Goal: Information Seeking & Learning: Learn about a topic

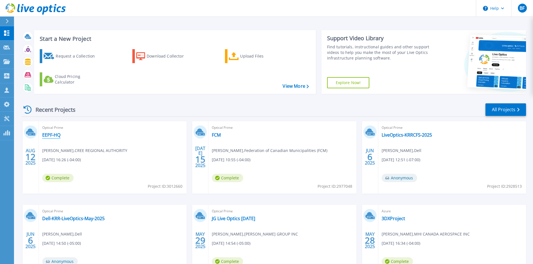
click at [49, 132] on link "EEPF-HQ" at bounding box center [51, 135] width 18 height 6
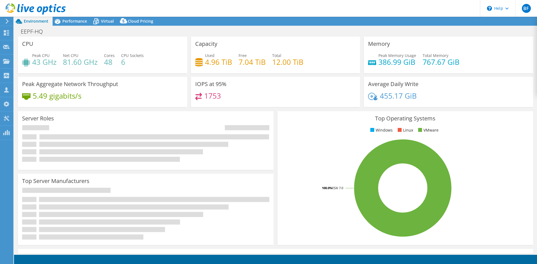
select select "USD"
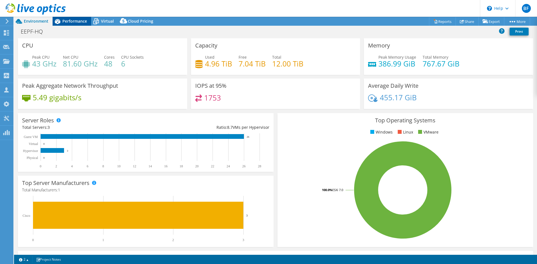
click at [82, 21] on span "Performance" at bounding box center [74, 20] width 25 height 5
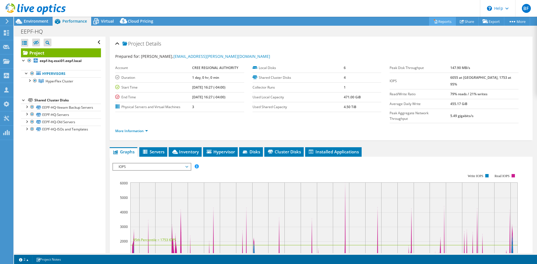
click at [442, 21] on link "Reports" at bounding box center [442, 21] width 27 height 9
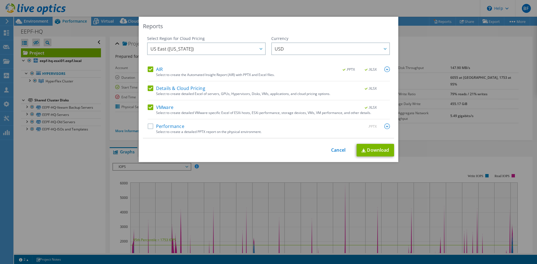
click at [328, 30] on div "Reports" at bounding box center [268, 26] width 251 height 8
click at [260, 48] on icon at bounding box center [261, 49] width 3 height 2
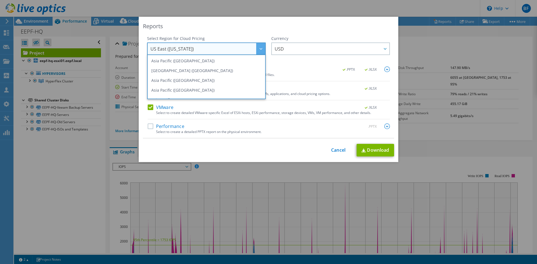
click at [212, 49] on span "US East ([US_STATE])" at bounding box center [208, 48] width 115 height 11
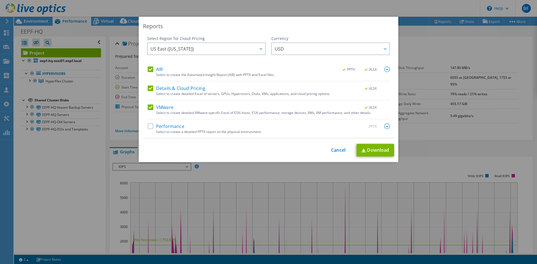
click at [151, 126] on label "Performance" at bounding box center [166, 127] width 37 height 6
click at [0, 0] on input "Performance" at bounding box center [0, 0] width 0 height 0
click at [374, 149] on link "Download" at bounding box center [375, 150] width 37 height 13
click at [333, 150] on link "Cancel" at bounding box center [338, 150] width 14 height 5
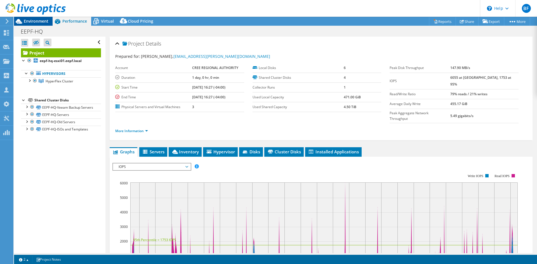
click at [34, 20] on span "Environment" at bounding box center [36, 20] width 25 height 5
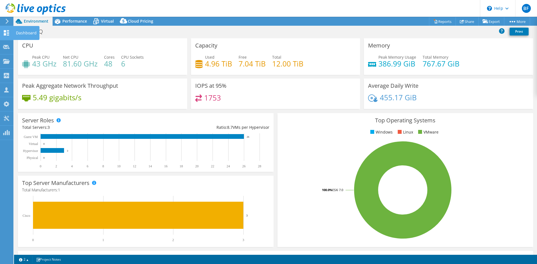
click at [24, 31] on div "Dashboard" at bounding box center [26, 33] width 26 height 14
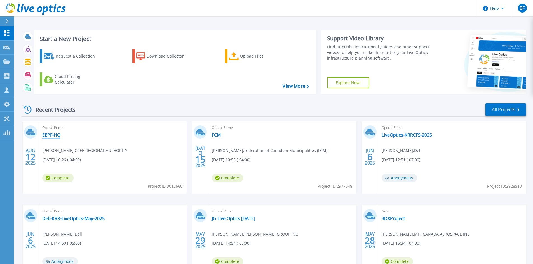
click at [52, 134] on link "EEPF-HQ" at bounding box center [51, 135] width 18 height 6
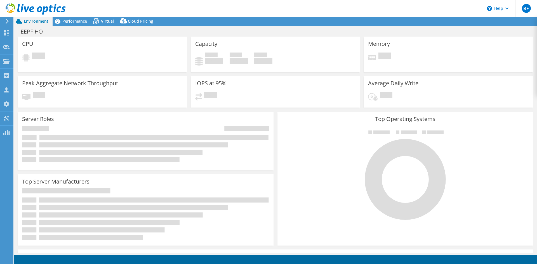
select select "USD"
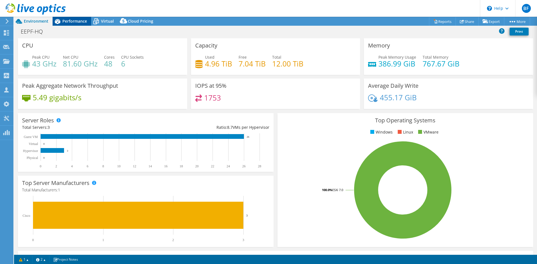
click at [73, 19] on span "Performance" at bounding box center [74, 20] width 25 height 5
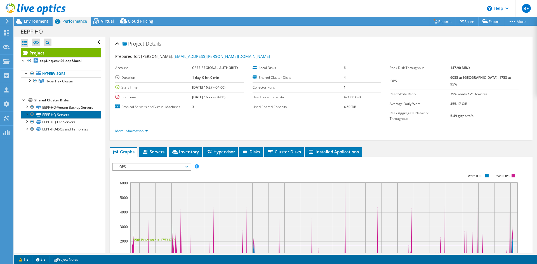
click at [58, 118] on link "EEPF-HQ-Servers" at bounding box center [61, 114] width 80 height 7
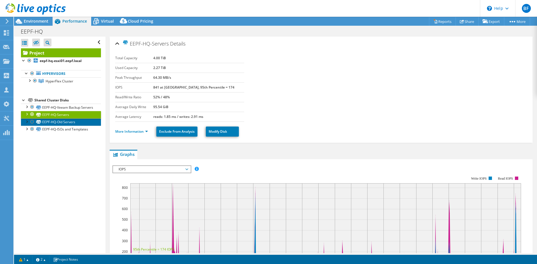
click at [51, 126] on link "EEPF-HQ-Old Servers" at bounding box center [61, 122] width 80 height 7
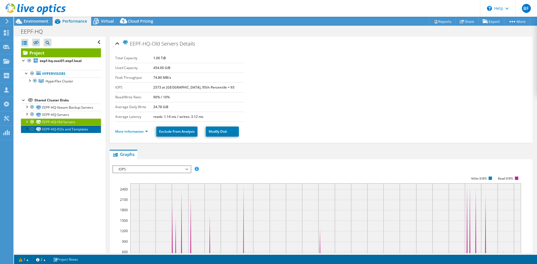
click at [62, 133] on link "EEPF-HQ-ISOs and Templates" at bounding box center [61, 129] width 80 height 7
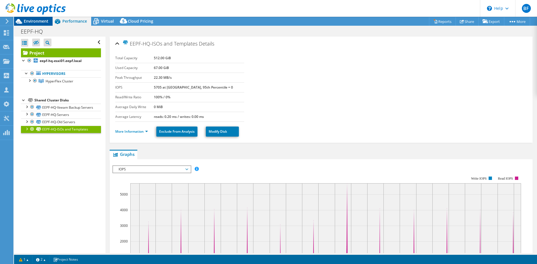
click at [39, 22] on span "Environment" at bounding box center [36, 20] width 25 height 5
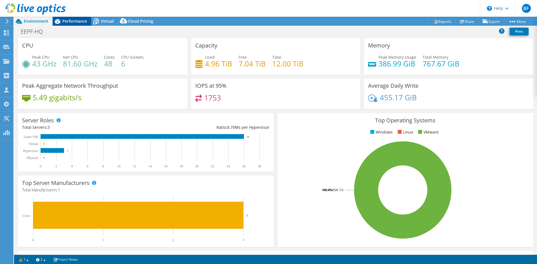
click at [70, 20] on span "Performance" at bounding box center [74, 20] width 25 height 5
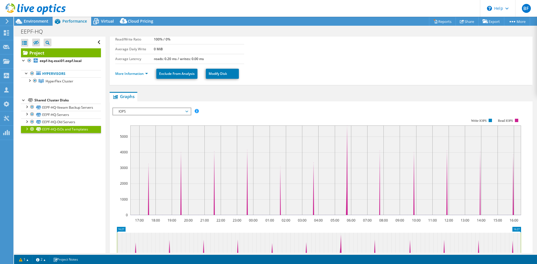
scroll to position [56, 0]
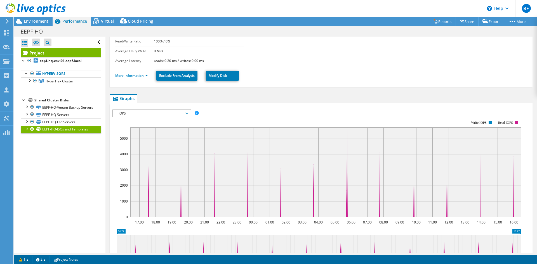
click at [181, 114] on span "IOPS" at bounding box center [152, 113] width 72 height 7
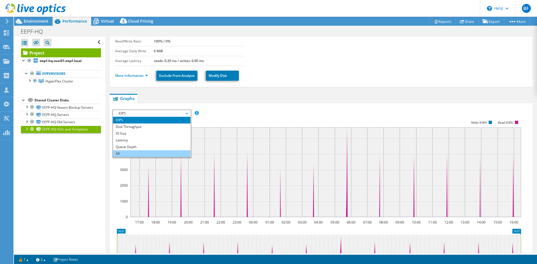
click at [153, 151] on li "All" at bounding box center [152, 154] width 78 height 7
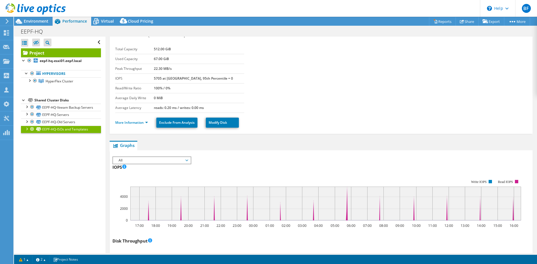
scroll to position [0, 0]
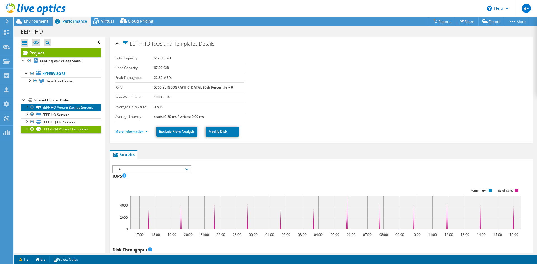
click at [45, 108] on link "EEPF-HQ-Veeam Backup Servers" at bounding box center [61, 107] width 80 height 7
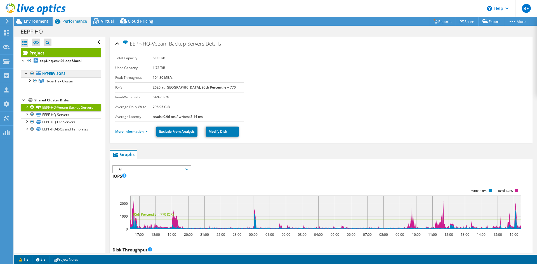
click at [39, 73] on icon at bounding box center [38, 73] width 5 height 4
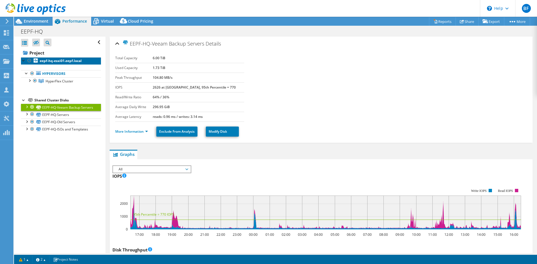
click at [54, 62] on b "eepf-hq-esxi01.eepf.local" at bounding box center [61, 60] width 42 height 5
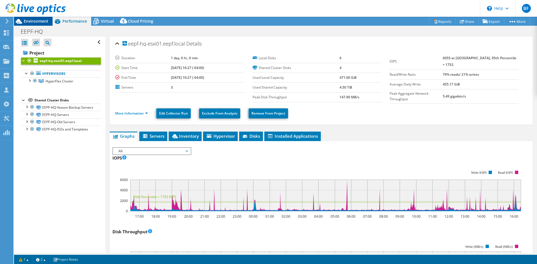
click at [33, 21] on span "Environment" at bounding box center [36, 20] width 25 height 5
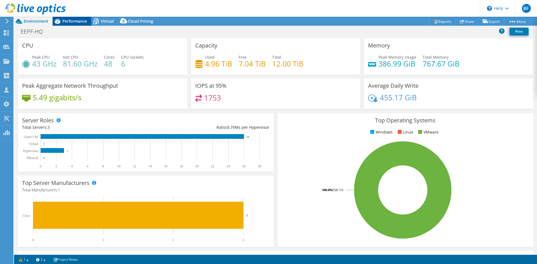
click at [74, 21] on span "Performance" at bounding box center [74, 20] width 25 height 5
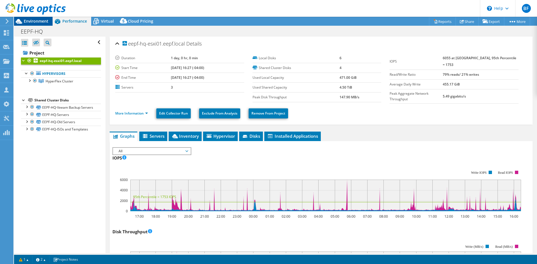
click at [37, 20] on span "Environment" at bounding box center [36, 20] width 25 height 5
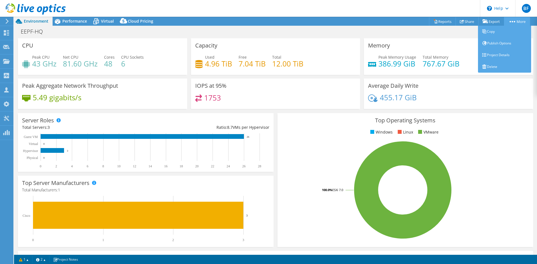
click at [512, 21] on circle at bounding box center [512, 21] width 1 height 1
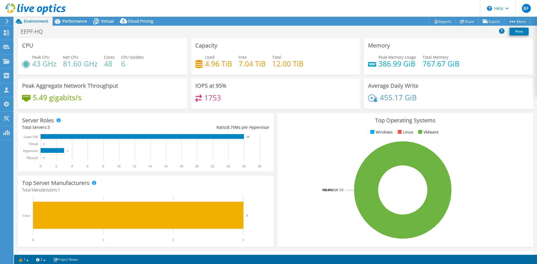
click at [456, 2] on header "BF Partner Team Member Babak Farid bfarid@tpoint.ca tpoint My Profile Log Out \…" at bounding box center [268, 8] width 537 height 17
click at [69, 22] on span "Performance" at bounding box center [74, 20] width 25 height 5
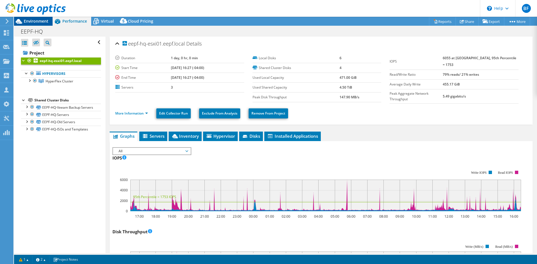
click at [25, 19] on span "Environment" at bounding box center [36, 20] width 25 height 5
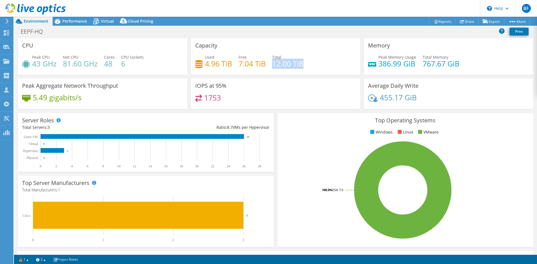
drag, startPoint x: 271, startPoint y: 63, endPoint x: 314, endPoint y: 63, distance: 42.8
click at [314, 63] on div "Used 4.96 TiB Free 7.04 TiB Total 12.00 TiB" at bounding box center [275, 63] width 161 height 18
click at [276, 69] on div "Used 4.96 TiB Free 7.04 TiB Total 12.00 TiB" at bounding box center [275, 63] width 161 height 18
click at [265, 71] on div "Used 4.96 TiB Free 7.04 TiB Total 12.00 TiB" at bounding box center [275, 63] width 161 height 18
click at [67, 23] on span "Performance" at bounding box center [74, 20] width 25 height 5
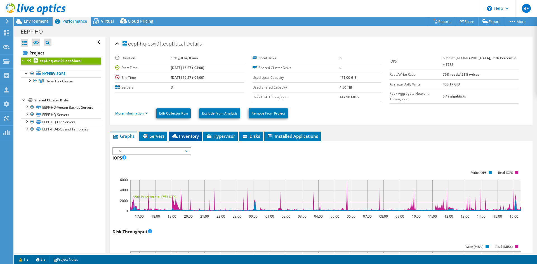
click at [188, 135] on span "Inventory" at bounding box center [185, 136] width 27 height 6
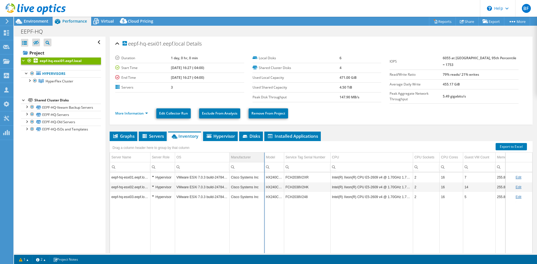
drag, startPoint x: 258, startPoint y: 157, endPoint x: 263, endPoint y: 158, distance: 5.1
click at [263, 158] on div "Drag a column header here to group by that column Server Name Server Role OS Ma…" at bounding box center [321, 200] width 423 height 119
drag, startPoint x: 284, startPoint y: 154, endPoint x: 301, endPoint y: 157, distance: 17.3
click at [301, 157] on div "Drag a column header here to group by that column Server Name Server Role OS Ma…" at bounding box center [321, 200] width 423 height 119
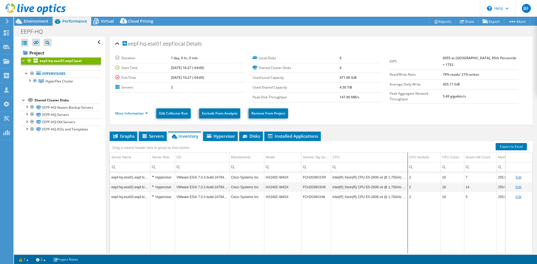
drag, startPoint x: 414, startPoint y: 155, endPoint x: 406, endPoint y: 155, distance: 7.6
click at [406, 155] on div "Drag a column header here to group by that column Server Name Server Role OS Ma…" at bounding box center [321, 200] width 423 height 119
drag, startPoint x: 420, startPoint y: 154, endPoint x: 427, endPoint y: 152, distance: 7.0
drag, startPoint x: 407, startPoint y: 154, endPoint x: 441, endPoint y: 153, distance: 34.2
click at [438, 153] on div "Drag a column header here to group by that column Server Name Server Role OS Ma…" at bounding box center [321, 200] width 423 height 119
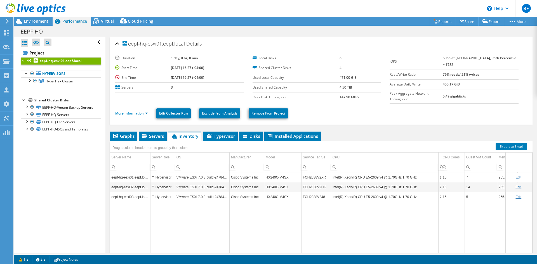
click at [401, 133] on ul "Graphs Servers Inventory Hypervisor Disks Cluster Disks Installed Applications" at bounding box center [321, 137] width 423 height 10
drag, startPoint x: 438, startPoint y: 155, endPoint x: 403, endPoint y: 157, distance: 35.0
click at [403, 157] on div "Drag a column header here to group by that column Server Name Server Role OS Ma…" at bounding box center [321, 200] width 423 height 119
click at [37, 21] on span "Environment" at bounding box center [36, 20] width 25 height 5
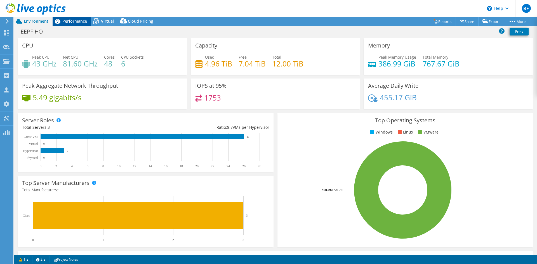
click at [69, 20] on span "Performance" at bounding box center [74, 20] width 25 height 5
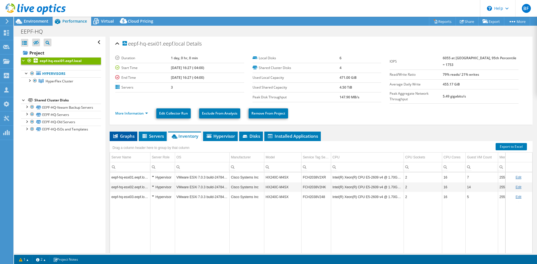
click at [119, 136] on span "Graphs" at bounding box center [123, 136] width 22 height 6
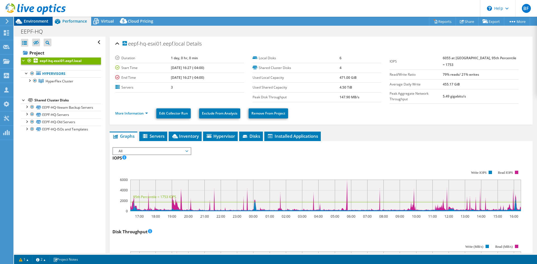
click at [39, 22] on span "Environment" at bounding box center [36, 20] width 25 height 5
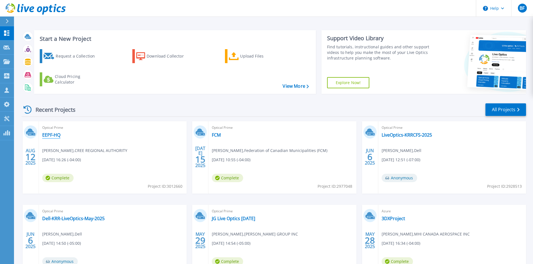
click at [50, 134] on link "EEPF-HQ" at bounding box center [51, 135] width 18 height 6
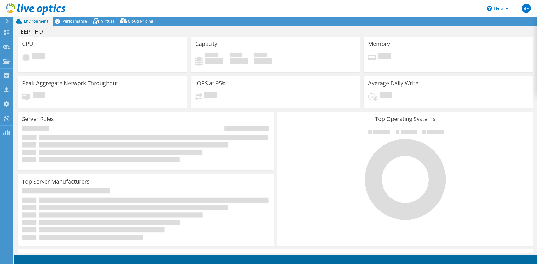
select select "USD"
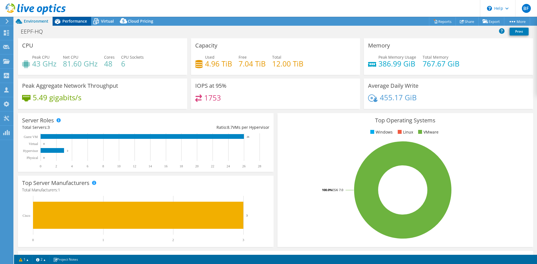
click at [73, 21] on span "Performance" at bounding box center [74, 20] width 25 height 5
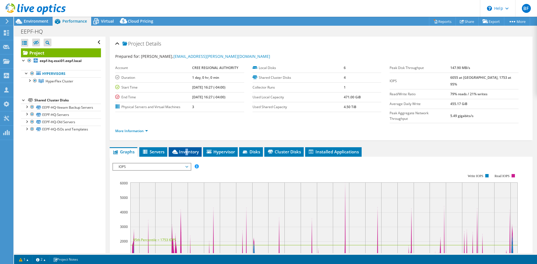
click at [186, 149] on span "Inventory" at bounding box center [185, 152] width 27 height 6
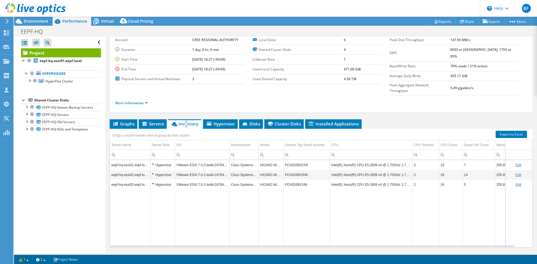
scroll to position [32, 0]
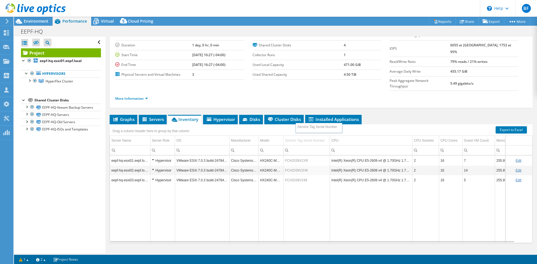
drag, startPoint x: 290, startPoint y: 126, endPoint x: 296, endPoint y: 126, distance: 5.6
drag, startPoint x: 286, startPoint y: 129, endPoint x: 306, endPoint y: 130, distance: 19.9
click at [307, 130] on div "Drag a column header here to group by that column Server Name Server Role OS Ma…" at bounding box center [321, 184] width 423 height 119
click at [271, 156] on td "HX240C-M4SX" at bounding box center [283, 161] width 48 height 10
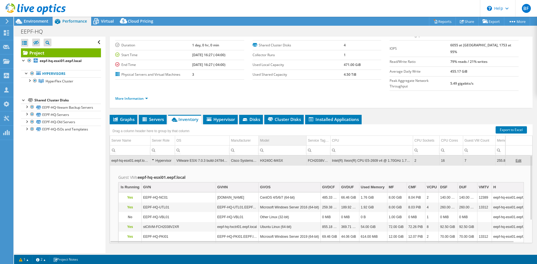
click at [281, 136] on td "Model" at bounding box center [283, 141] width 48 height 10
click at [302, 139] on span "Model Column" at bounding box center [303, 141] width 4 height 4
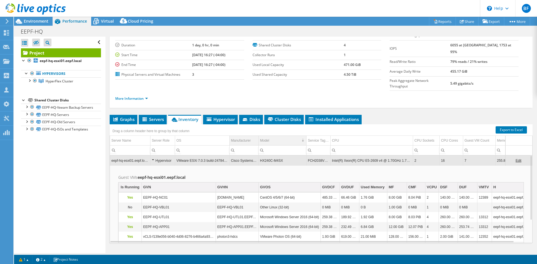
click at [237, 137] on div "Manufacturer" at bounding box center [241, 140] width 20 height 7
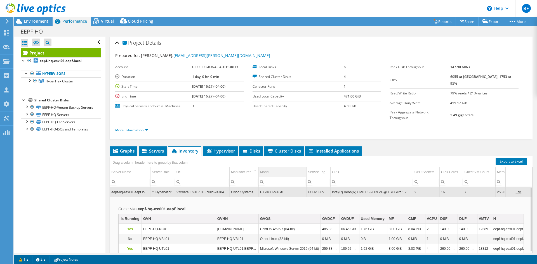
scroll to position [0, 0]
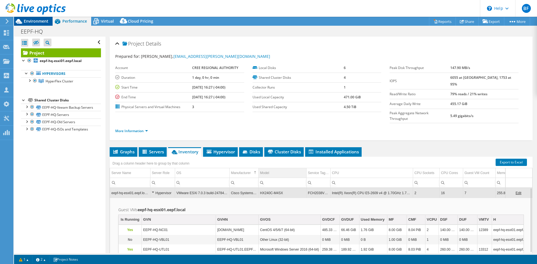
click at [29, 21] on span "Environment" at bounding box center [36, 20] width 25 height 5
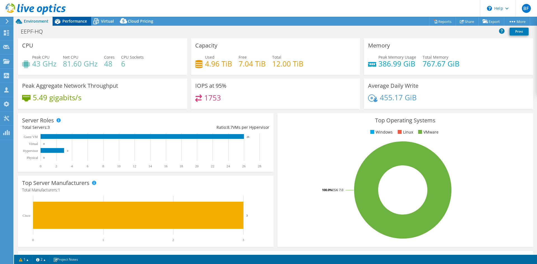
click at [78, 21] on span "Performance" at bounding box center [74, 20] width 25 height 5
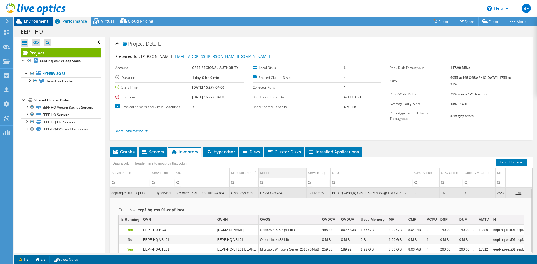
click at [39, 19] on span "Environment" at bounding box center [36, 20] width 25 height 5
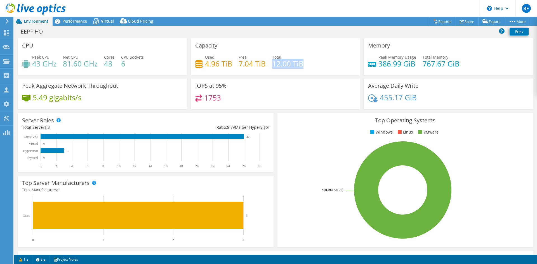
drag, startPoint x: 272, startPoint y: 62, endPoint x: 304, endPoint y: 56, distance: 32.2
click at [312, 61] on div "Used 4.96 TiB Free 7.04 TiB Total 12.00 TiB" at bounding box center [275, 63] width 161 height 18
click at [272, 63] on h4 "12.00 TiB" at bounding box center [287, 64] width 31 height 6
click at [267, 64] on div "Used 4.96 TiB Free 7.04 TiB Total 12.00 TiB" at bounding box center [275, 63] width 161 height 18
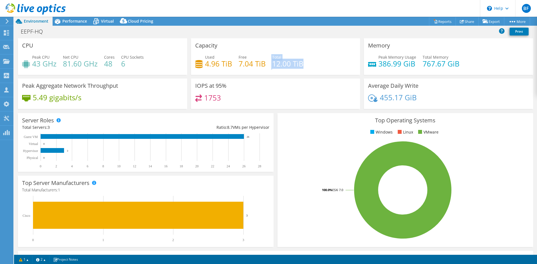
drag, startPoint x: 269, startPoint y: 63, endPoint x: 310, endPoint y: 65, distance: 40.9
click at [310, 65] on div "Used 4.96 TiB Free 7.04 TiB Total 12.00 TiB" at bounding box center [275, 63] width 161 height 18
click at [302, 53] on div "Capacity Used 4.96 TiB Free 7.04 TiB Total 12.00 TiB" at bounding box center [275, 56] width 169 height 37
drag, startPoint x: 298, startPoint y: 62, endPoint x: 271, endPoint y: 60, distance: 26.9
click at [271, 60] on div "Used 4.96 TiB Free 7.04 TiB Total 12.00 TiB" at bounding box center [275, 63] width 161 height 18
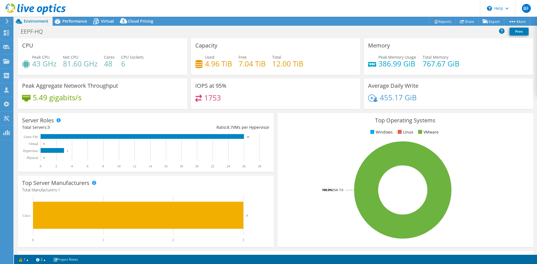
click at [260, 49] on div "Capacity Used 4.96 TiB Free 7.04 TiB Total 12.00 TiB" at bounding box center [275, 56] width 169 height 37
click at [225, 94] on div "IOPS at 95% 1753" at bounding box center [275, 94] width 169 height 30
drag, startPoint x: 277, startPoint y: 65, endPoint x: 316, endPoint y: 66, distance: 39.5
click at [316, 66] on div "Used 4.96 TiB Free 7.04 TiB Total 12.00 TiB" at bounding box center [275, 63] width 161 height 18
click at [293, 52] on div "Capacity Used 4.96 TiB Free 7.04 TiB Total 12.00 TiB" at bounding box center [275, 56] width 169 height 37
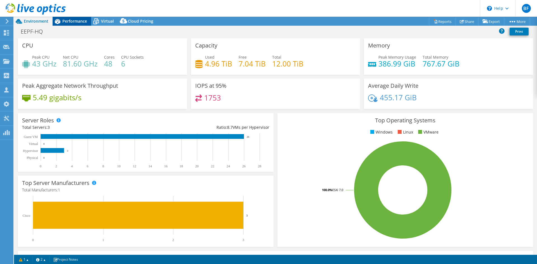
click at [81, 20] on span "Performance" at bounding box center [74, 20] width 25 height 5
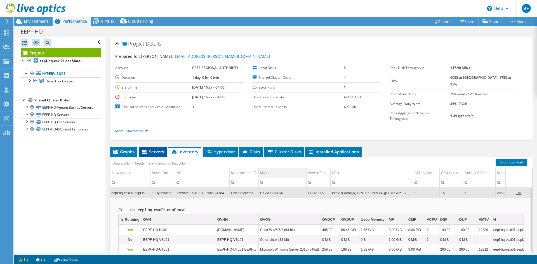
click at [156, 149] on span "Servers" at bounding box center [153, 152] width 22 height 6
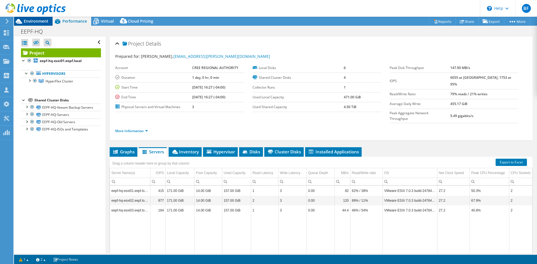
click at [31, 20] on span "Environment" at bounding box center [36, 20] width 25 height 5
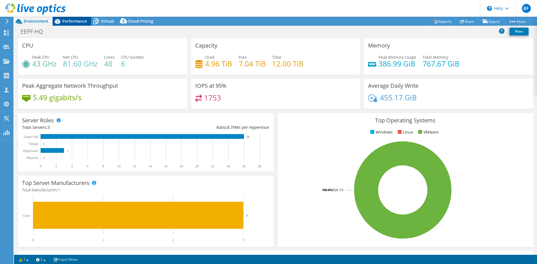
click at [74, 21] on span "Performance" at bounding box center [74, 20] width 25 height 5
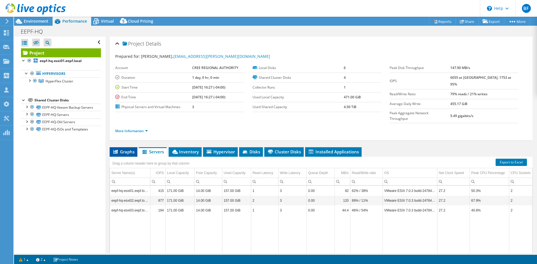
click at [118, 149] on span "Graphs" at bounding box center [123, 152] width 22 height 6
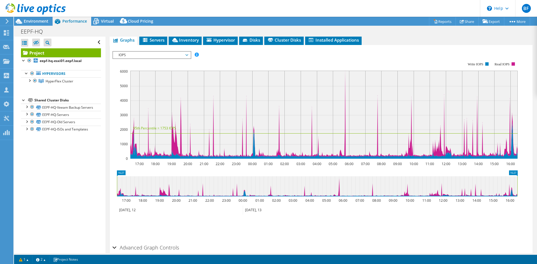
scroll to position [84, 0]
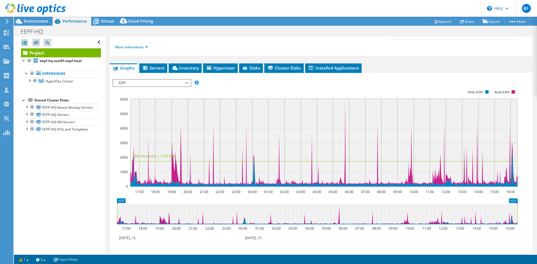
click at [179, 80] on span "IOPS" at bounding box center [152, 83] width 72 height 7
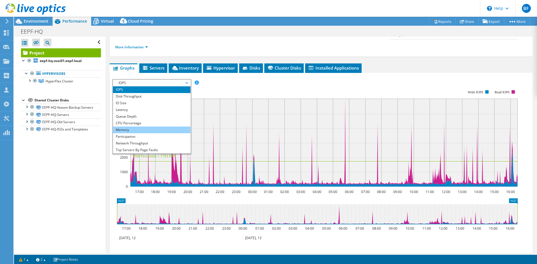
scroll to position [20, 0]
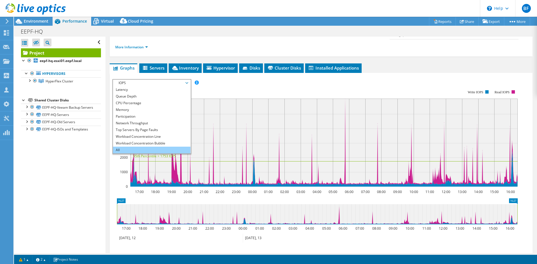
click at [148, 147] on li "All" at bounding box center [152, 150] width 78 height 7
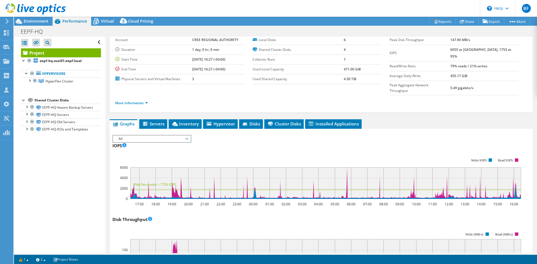
scroll to position [0, 0]
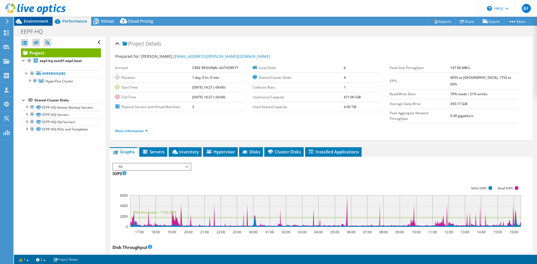
click at [40, 21] on span "Environment" at bounding box center [36, 20] width 25 height 5
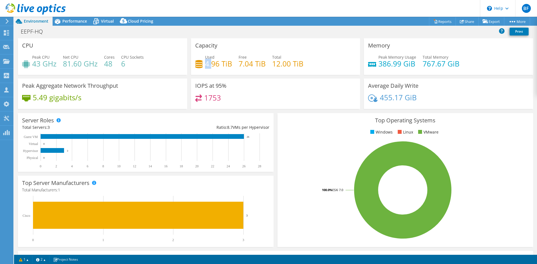
click at [209, 64] on h4 "4.96 TiB" at bounding box center [218, 64] width 27 height 6
click at [197, 50] on div "Capacity Used 4.96 TiB Free 7.04 TiB Total 12.00 TiB" at bounding box center [275, 56] width 169 height 37
click at [195, 53] on div "Capacity Used 4.96 TiB Free 7.04 TiB Total 12.00 TiB" at bounding box center [275, 56] width 169 height 37
click at [192, 56] on div "Capacity Used 4.96 TiB Free 7.04 TiB Total 12.00 TiB" at bounding box center [275, 56] width 169 height 37
click at [69, 20] on span "Performance" at bounding box center [74, 20] width 25 height 5
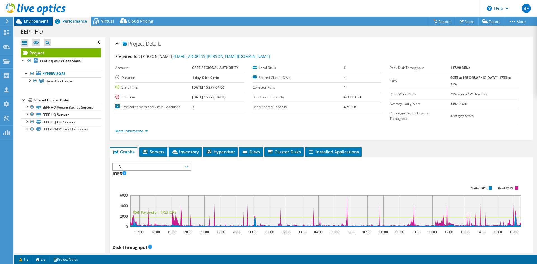
click at [32, 21] on span "Environment" at bounding box center [36, 20] width 25 height 5
